Goal: Navigation & Orientation: Find specific page/section

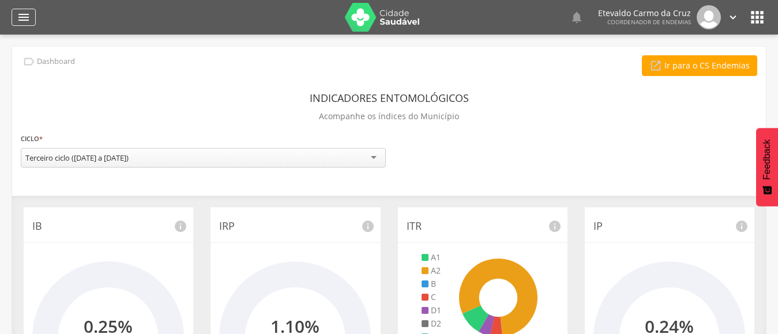
click at [20, 17] on icon "" at bounding box center [24, 17] width 14 height 14
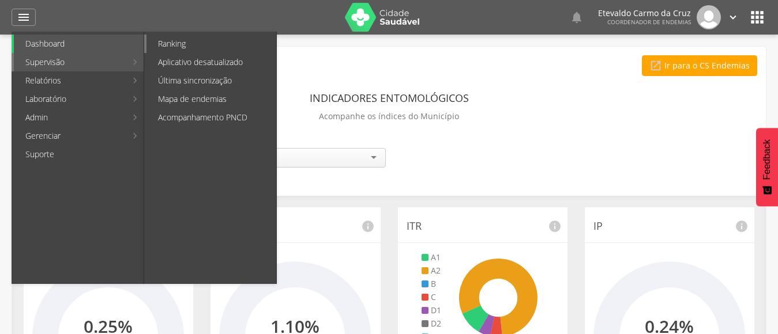
click at [202, 46] on link "Ranking" at bounding box center [211, 44] width 130 height 18
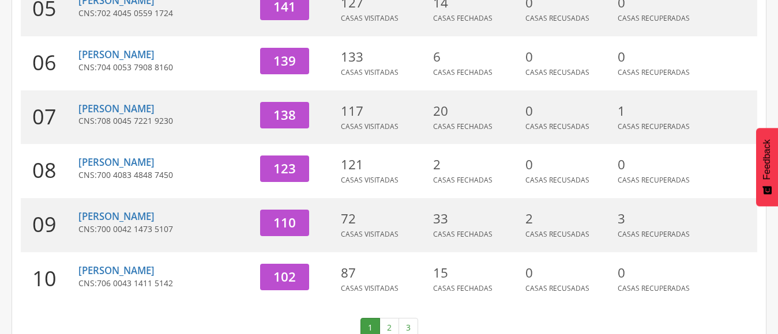
scroll to position [466, 0]
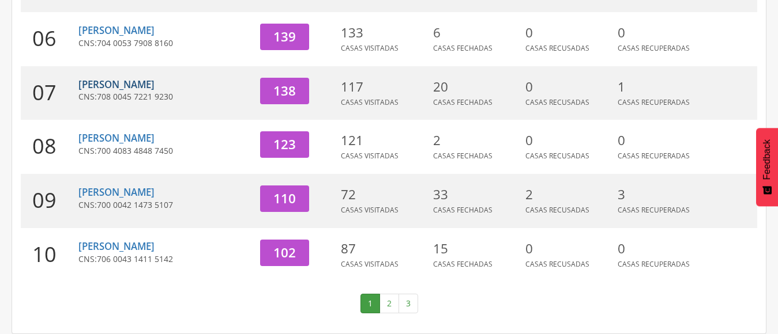
click at [131, 87] on link "[PERSON_NAME]" at bounding box center [116, 84] width 76 height 13
type input "**********"
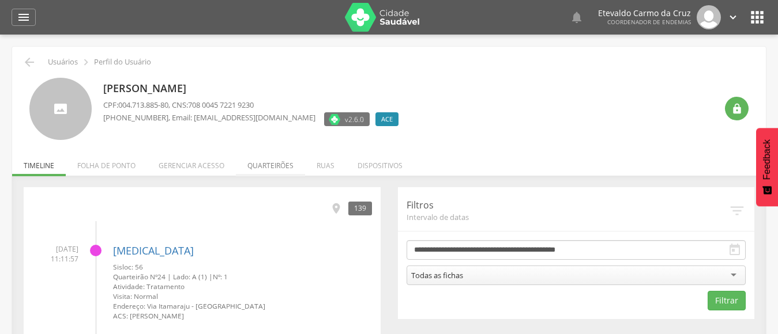
click at [275, 164] on li "Quarteirões" at bounding box center [270, 162] width 69 height 27
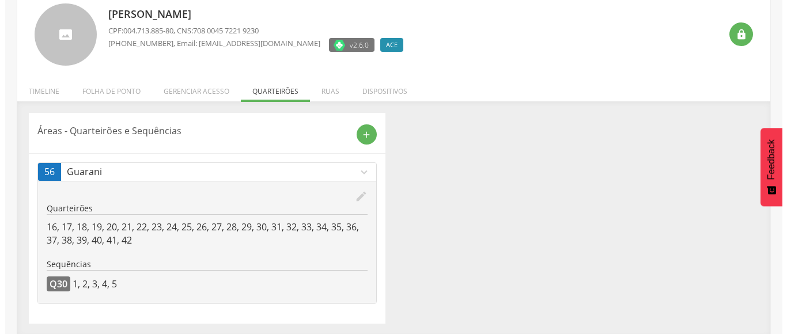
scroll to position [76, 0]
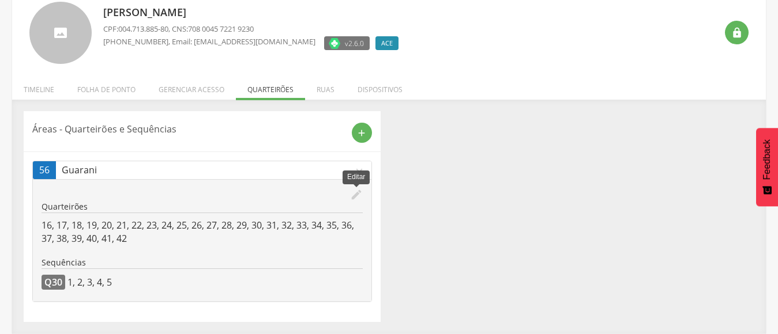
click at [352, 194] on icon "edit" at bounding box center [356, 195] width 13 height 13
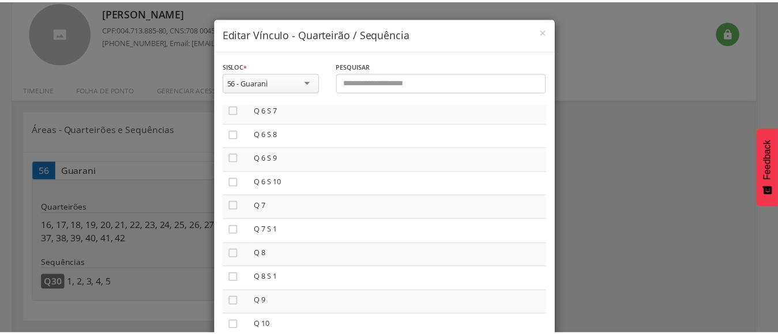
scroll to position [0, 0]
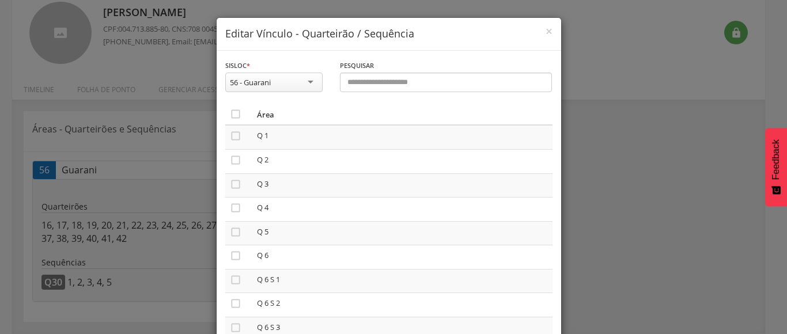
click at [576, 196] on div "**********" at bounding box center [393, 167] width 787 height 334
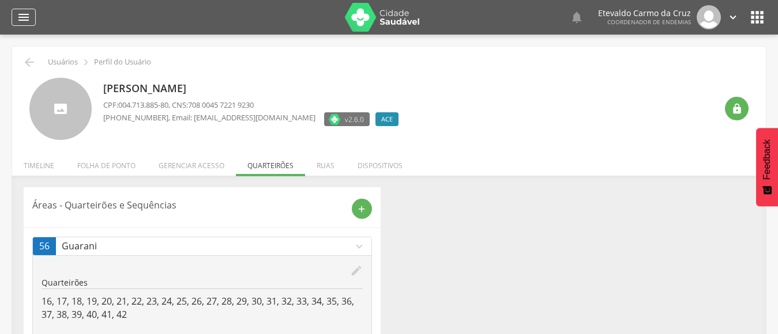
click at [24, 19] on icon "" at bounding box center [24, 17] width 14 height 14
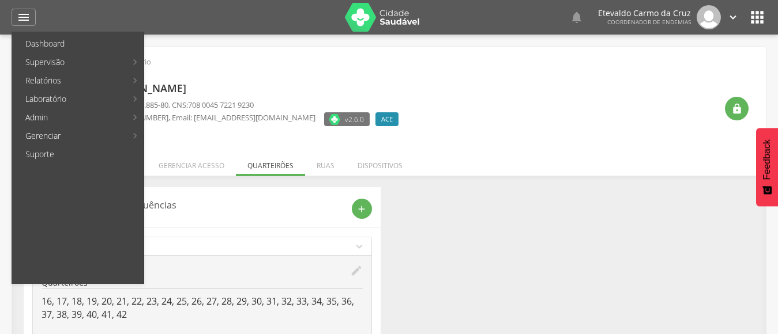
click at [240, 41] on div " Usuários  Perfil do Usuário [PERSON_NAME] CPF: 004.713.885-80 , CNS: 708 004…" at bounding box center [389, 202] width 778 height 334
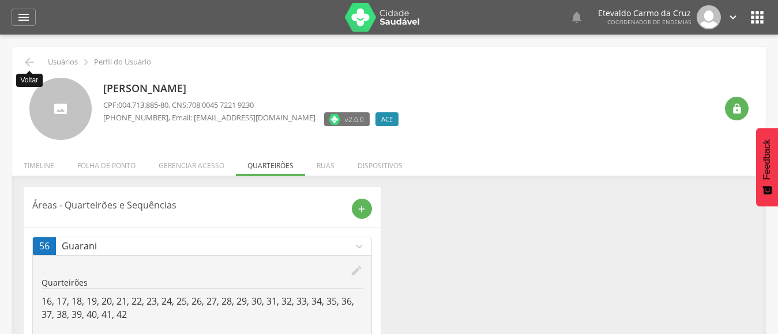
drag, startPoint x: 31, startPoint y: 64, endPoint x: 52, endPoint y: 65, distance: 20.8
click at [32, 63] on icon "" at bounding box center [29, 62] width 14 height 14
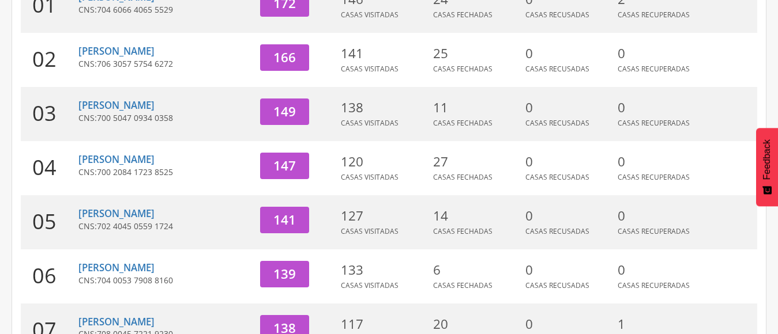
scroll to position [249, 0]
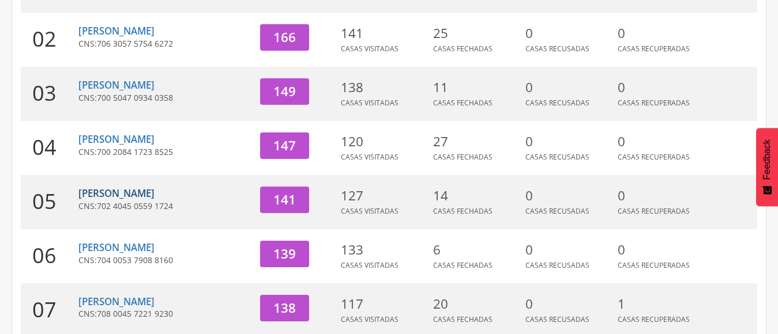
click at [118, 193] on link "[PERSON_NAME]" at bounding box center [116, 193] width 76 height 13
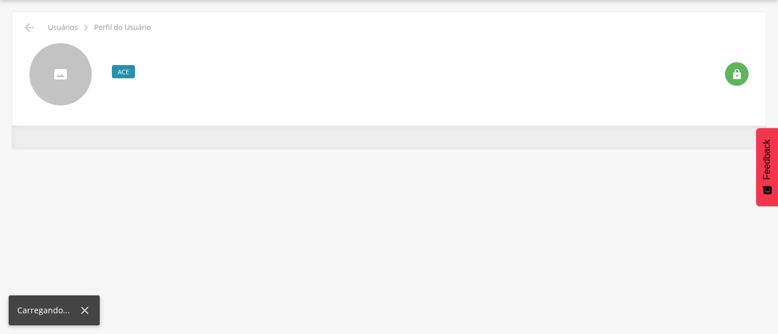
scroll to position [35, 0]
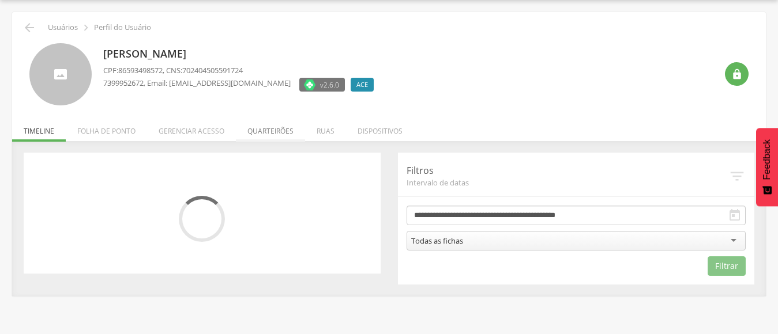
click at [273, 133] on li "Quarteirões" at bounding box center [270, 128] width 69 height 27
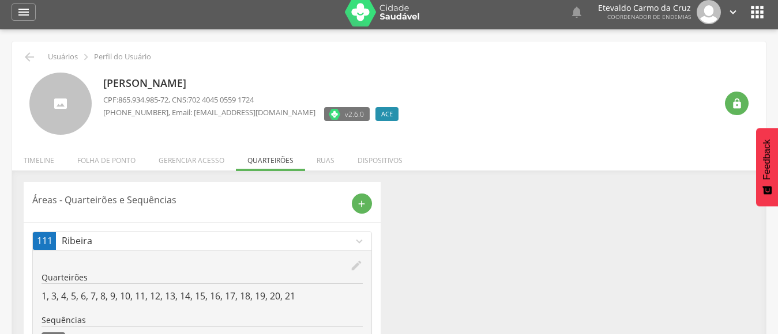
scroll to position [0, 0]
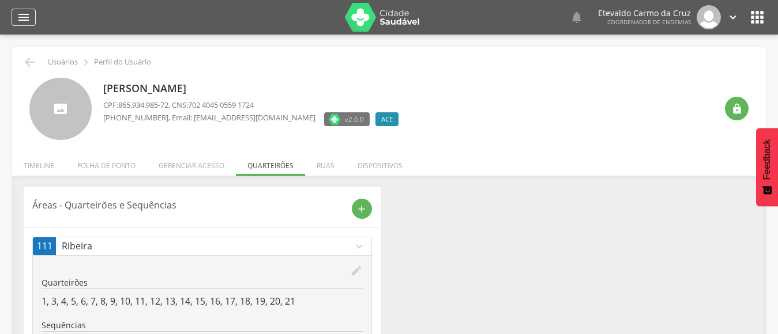
click at [24, 20] on icon "" at bounding box center [24, 17] width 14 height 14
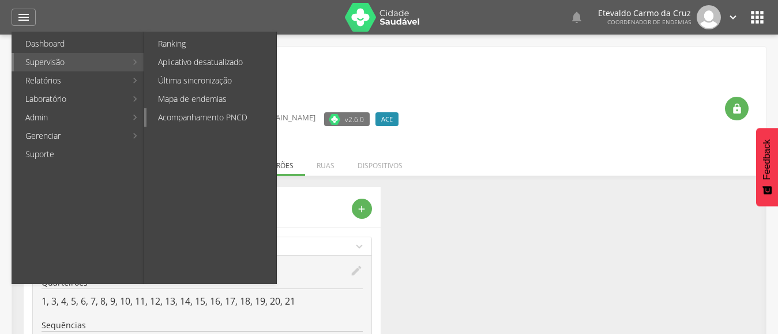
click at [231, 121] on link "Acompanhamento PNCD" at bounding box center [211, 117] width 130 height 18
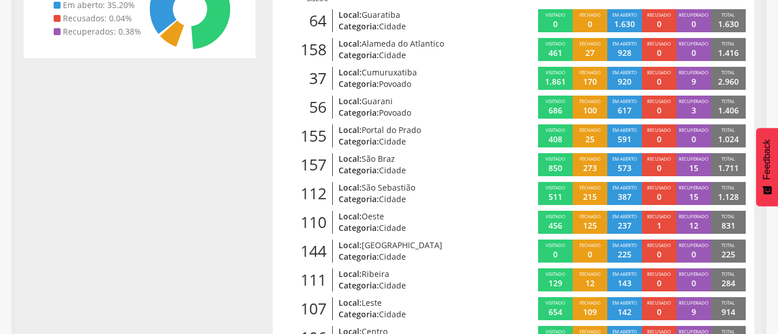
scroll to position [292, 0]
